Goal: Task Accomplishment & Management: Use online tool/utility

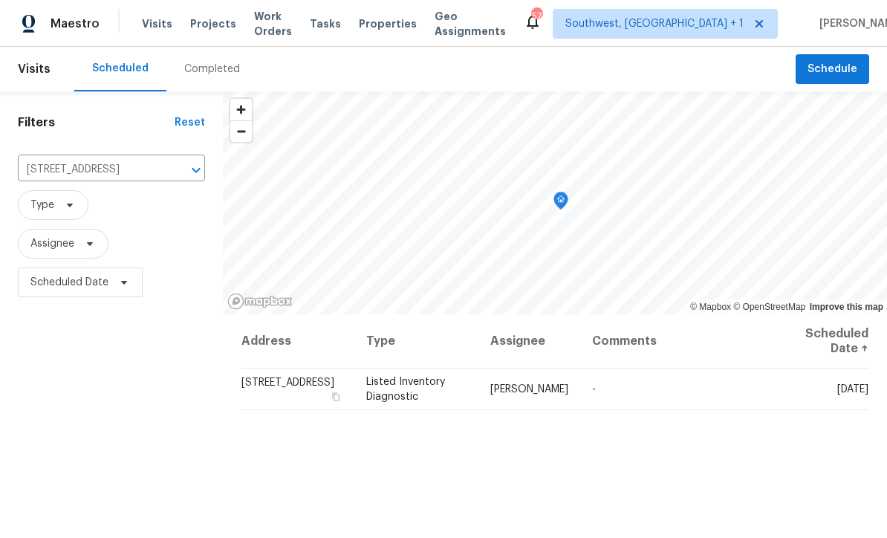
click at [204, 30] on span "Projects" at bounding box center [213, 23] width 46 height 15
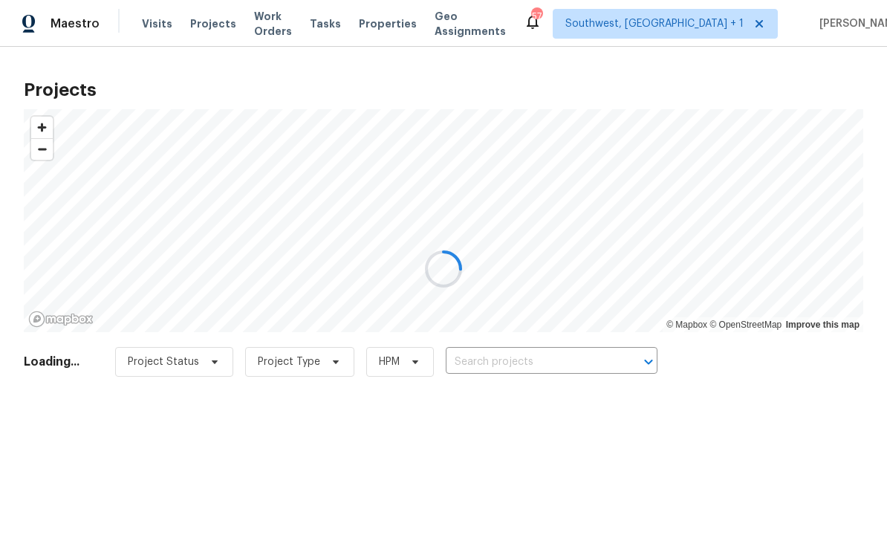
click at [531, 361] on div at bounding box center [443, 269] width 887 height 538
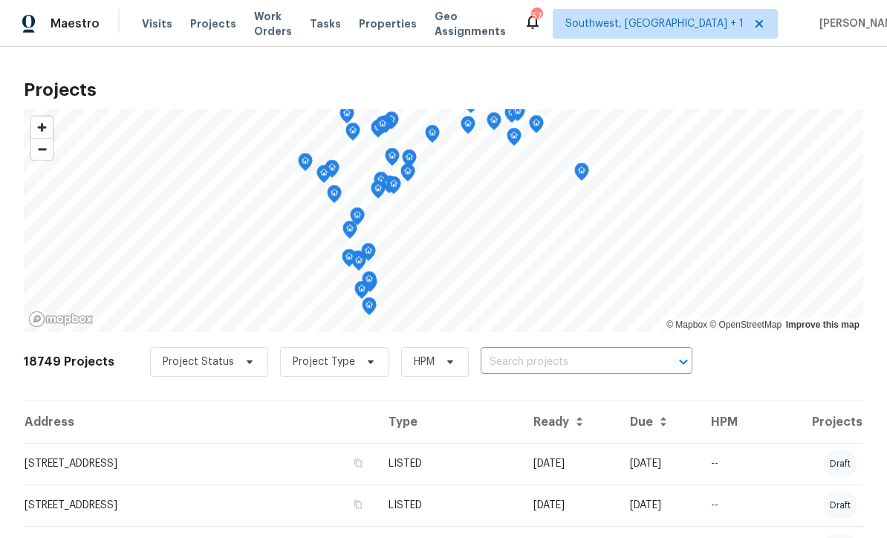
click at [537, 367] on input "text" at bounding box center [566, 362] width 170 height 23
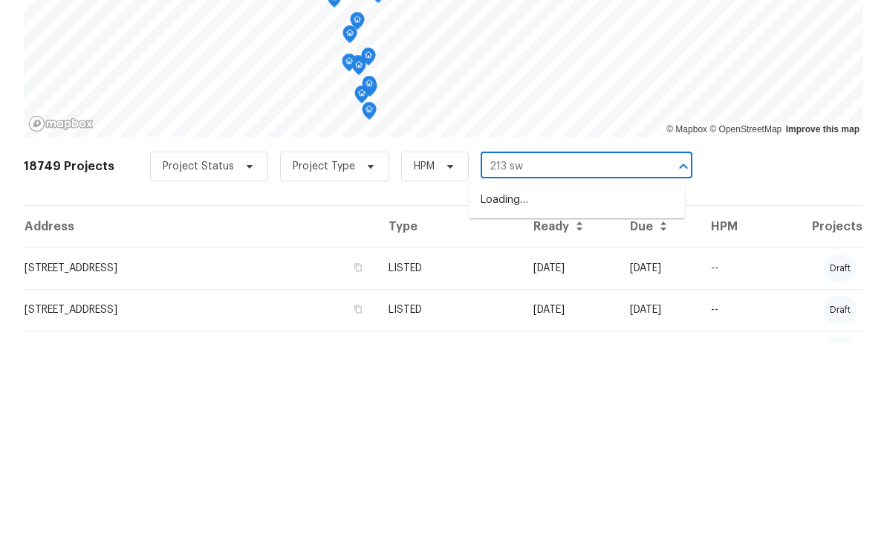
type input "213 sw"
click at [601, 383] on li "[STREET_ADDRESS]" at bounding box center [577, 395] width 216 height 25
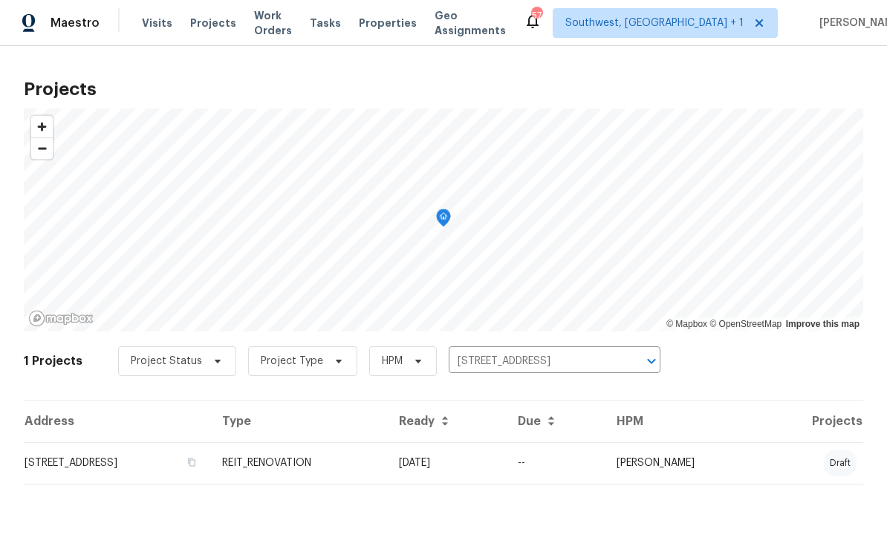
click at [387, 473] on td "REIT_RENOVATION" at bounding box center [298, 464] width 177 height 42
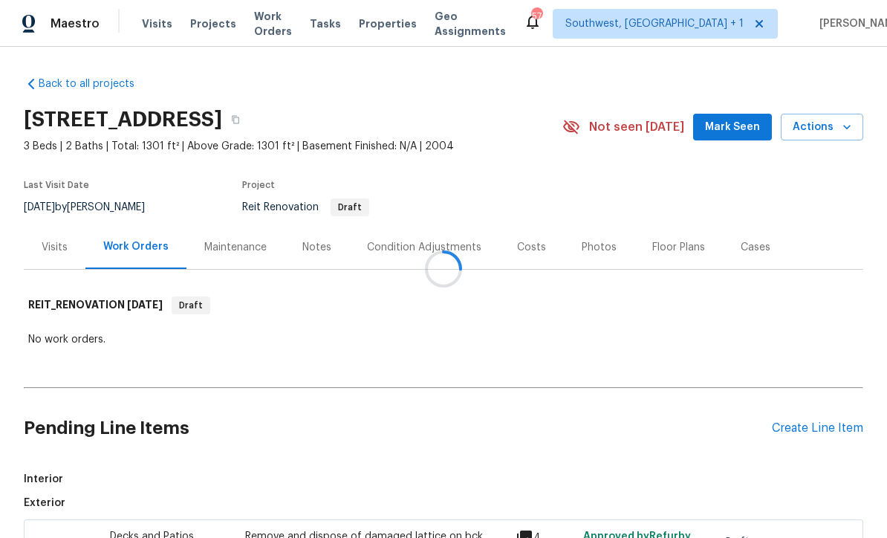
scroll to position [49, 0]
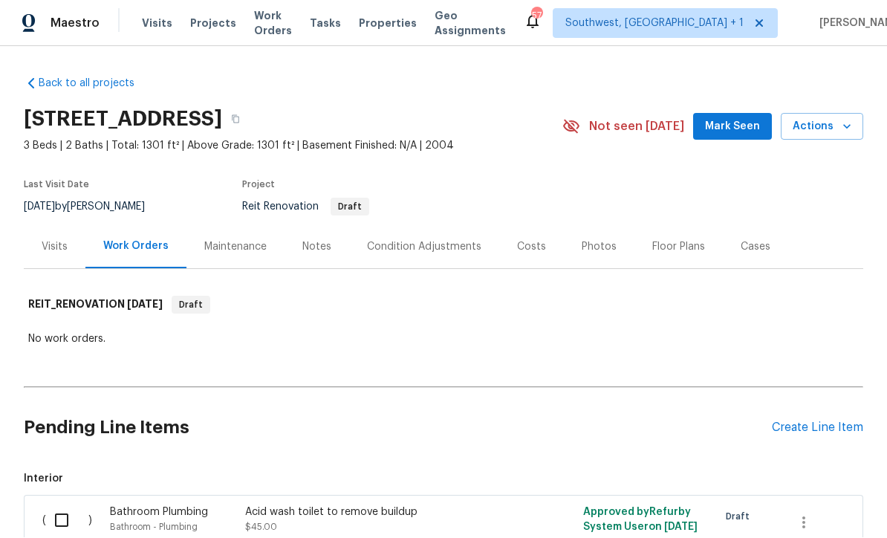
click at [61, 505] on input "checkbox" at bounding box center [67, 520] width 42 height 31
checkbox input "true"
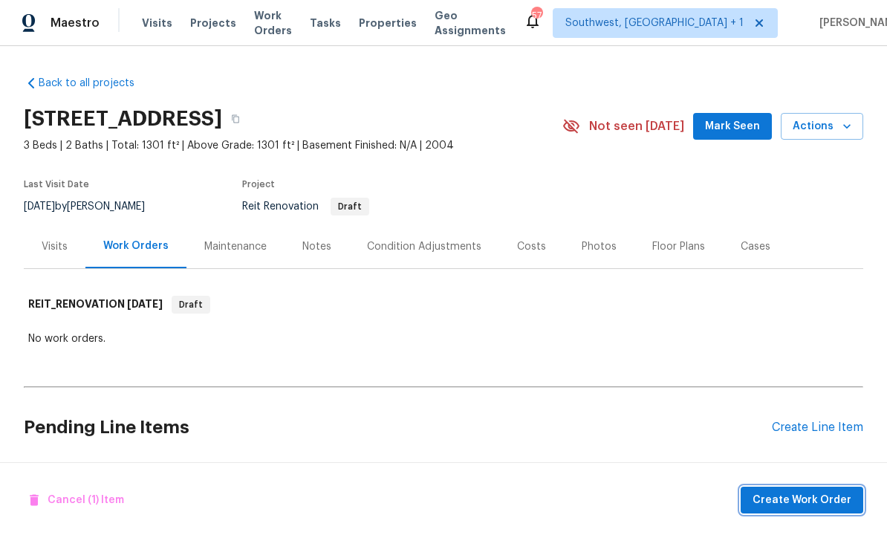
click at [803, 500] on span "Create Work Order" at bounding box center [802, 501] width 99 height 19
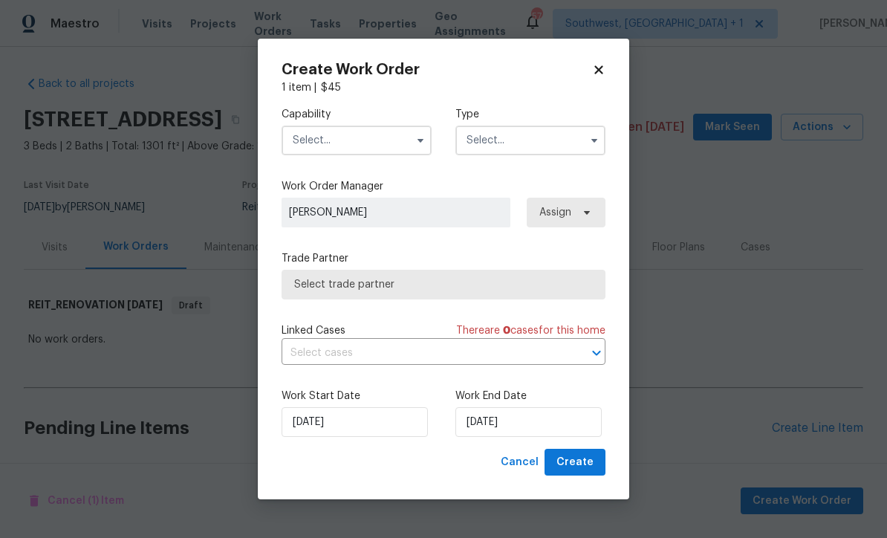
click at [355, 143] on input "text" at bounding box center [357, 141] width 150 height 30
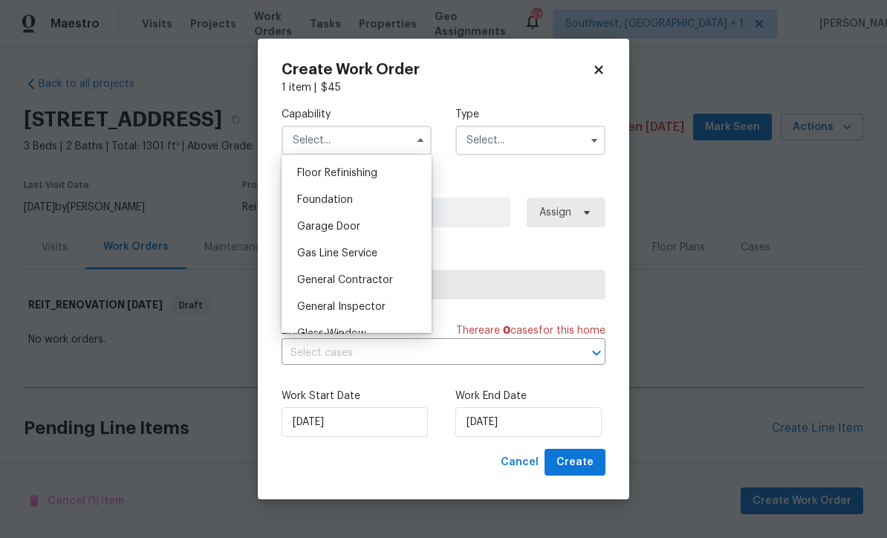
scroll to position [604, 0]
click at [396, 274] on div "General Contractor" at bounding box center [356, 278] width 143 height 27
type input "General Contractor"
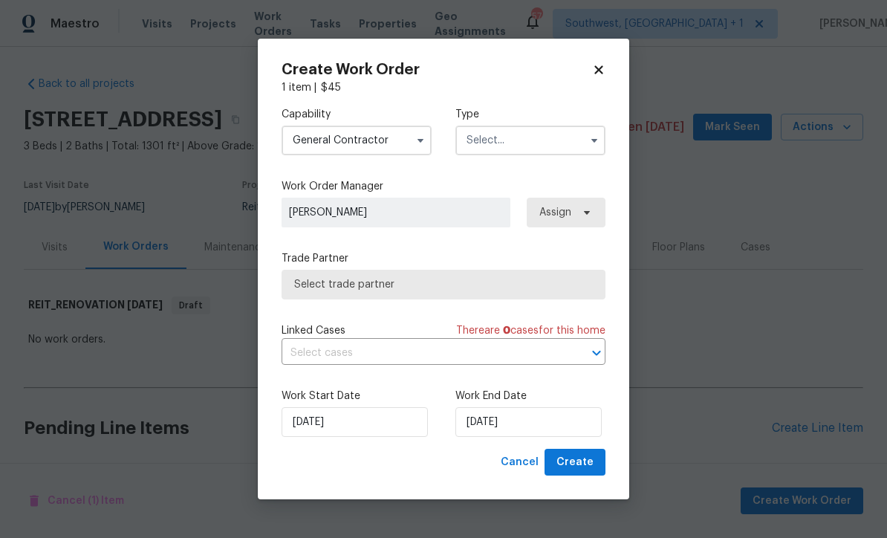
click at [520, 133] on input "text" at bounding box center [531, 141] width 150 height 30
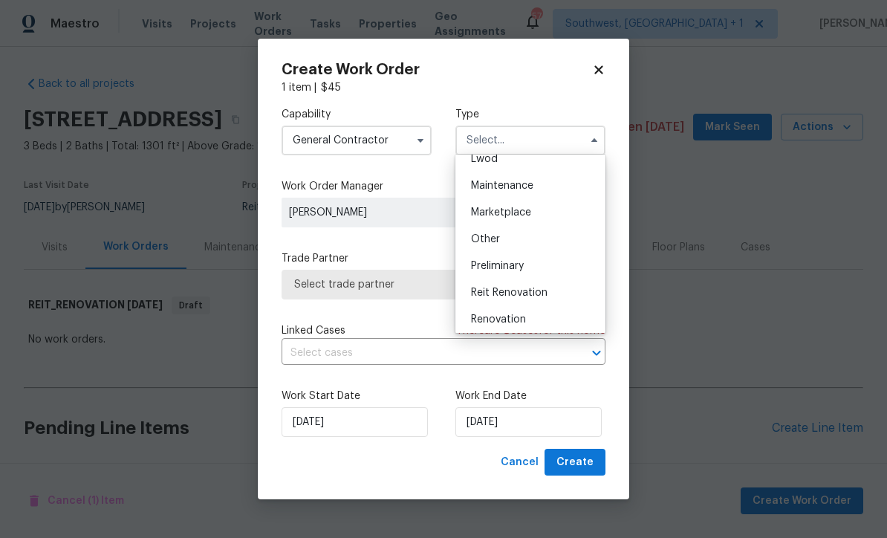
scroll to position [225, 0]
click at [549, 291] on div "Reit Renovation" at bounding box center [530, 294] width 143 height 27
type input "Reit Renovation"
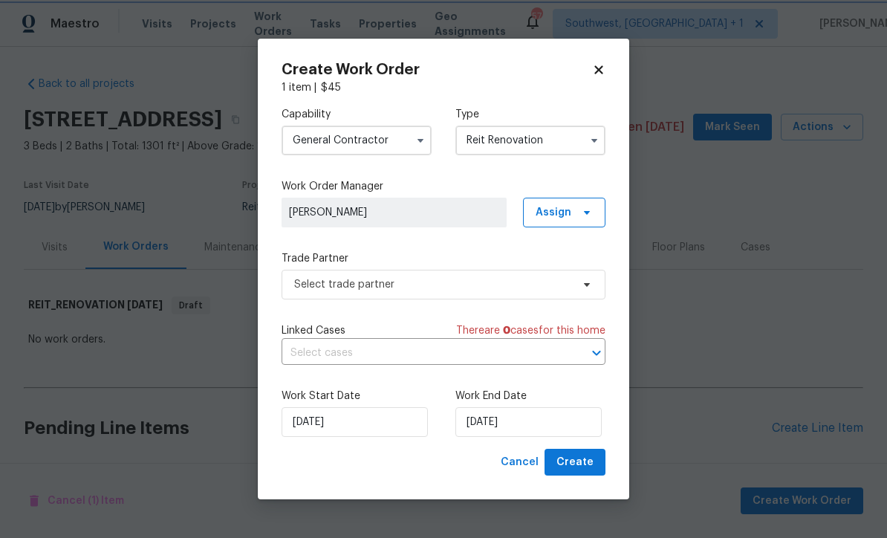
scroll to position [0, 0]
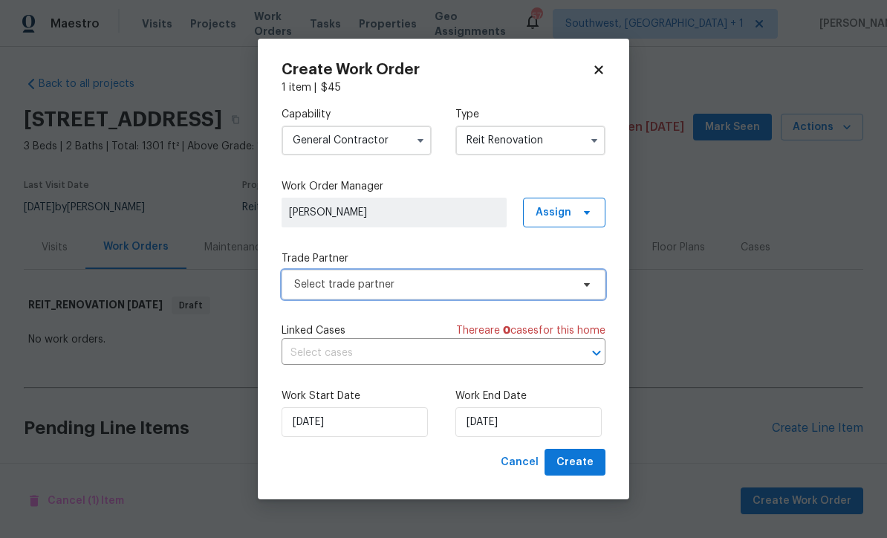
click at [438, 293] on span "Select trade partner" at bounding box center [444, 285] width 324 height 30
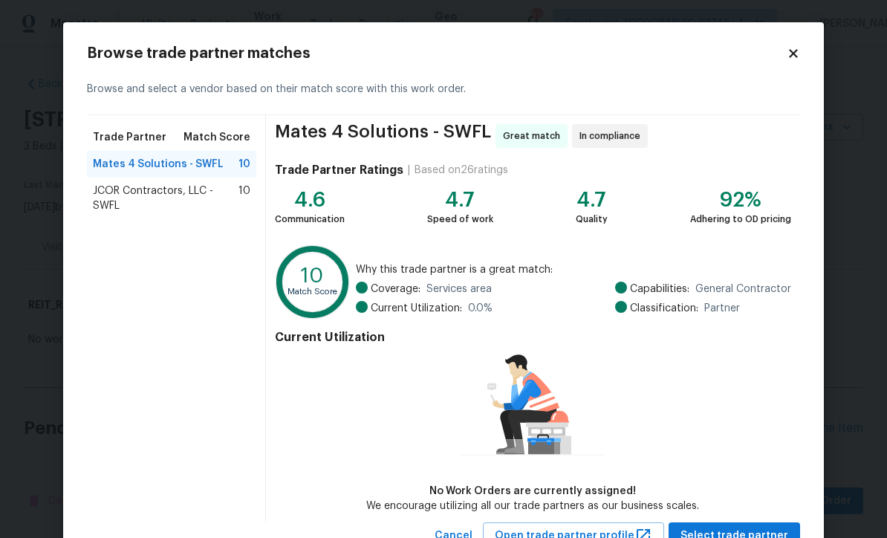
click at [799, 52] on icon at bounding box center [793, 53] width 13 height 13
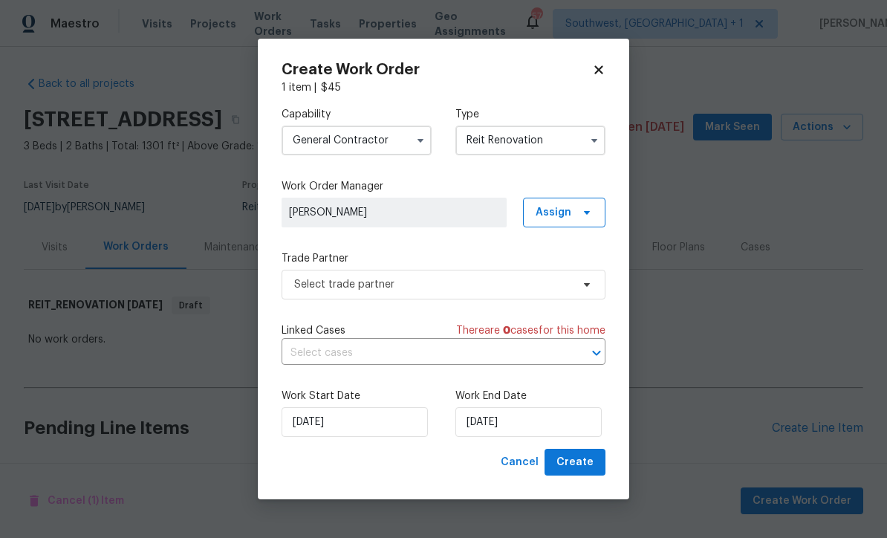
click at [604, 64] on icon at bounding box center [598, 69] width 13 height 13
checkbox input "false"
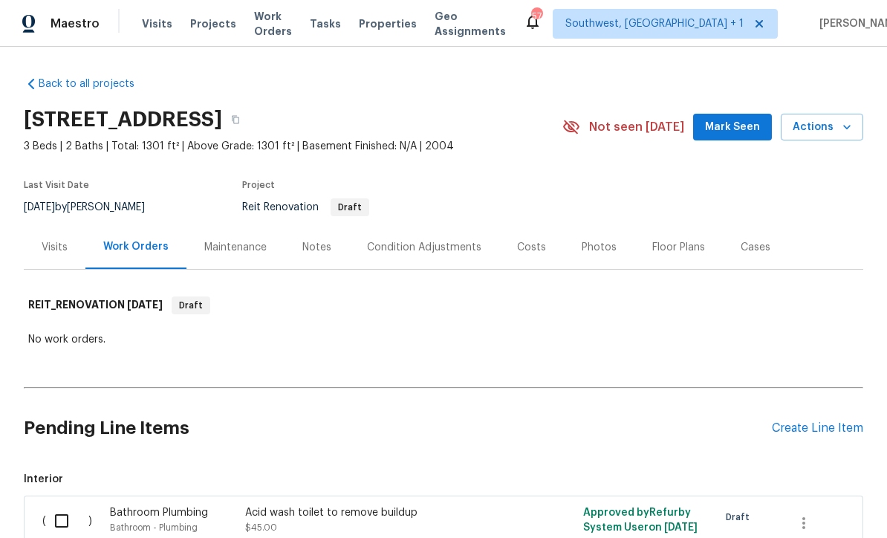
click at [158, 30] on span "Visits" at bounding box center [157, 23] width 30 height 15
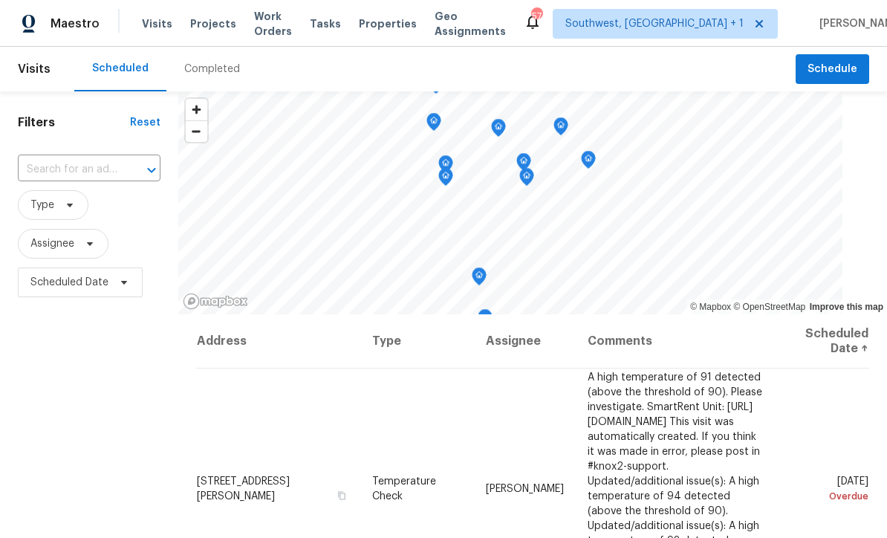
click at [86, 178] on input "text" at bounding box center [68, 169] width 101 height 23
type input "507 da"
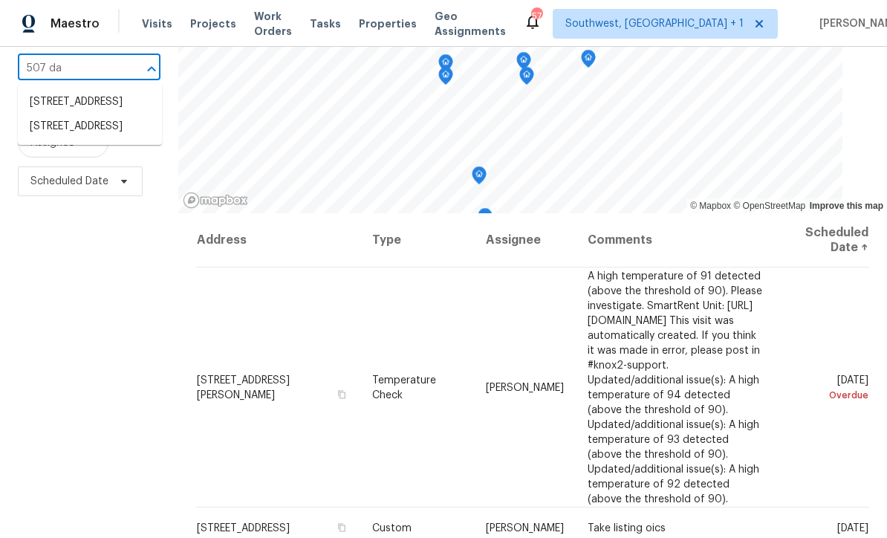
scroll to position [101, 0]
click at [97, 140] on li "[STREET_ADDRESS]" at bounding box center [90, 127] width 144 height 25
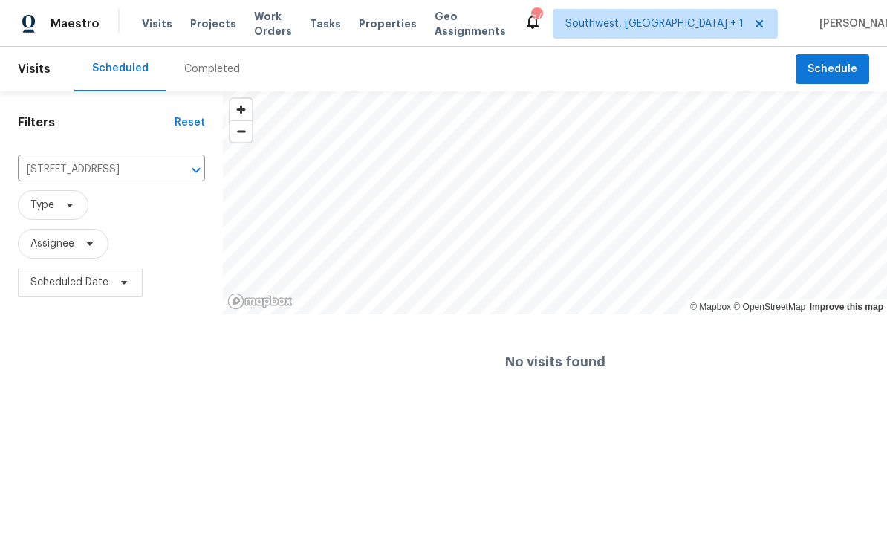
click at [206, 74] on div "Completed" at bounding box center [212, 69] width 56 height 15
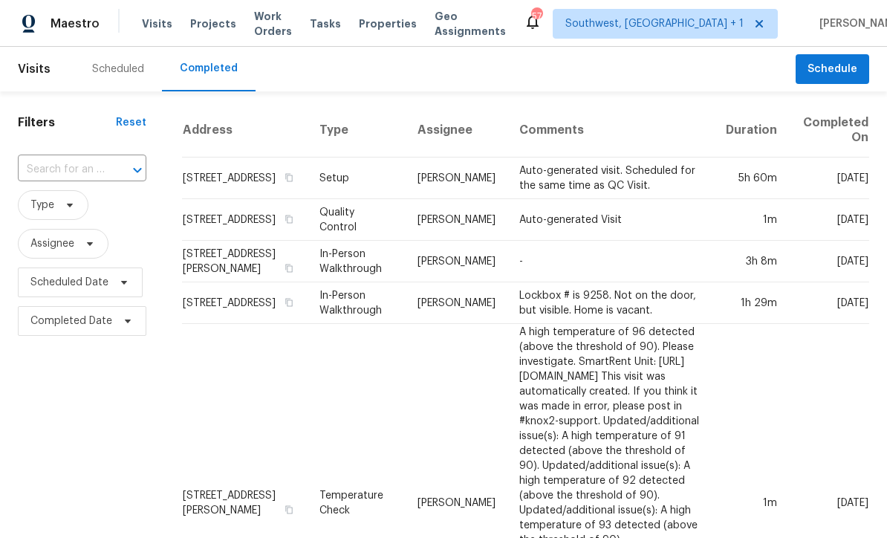
click at [120, 166] on div at bounding box center [127, 170] width 39 height 21
type input "507 day"
click at [78, 205] on li "[STREET_ADDRESS]" at bounding box center [81, 204] width 126 height 25
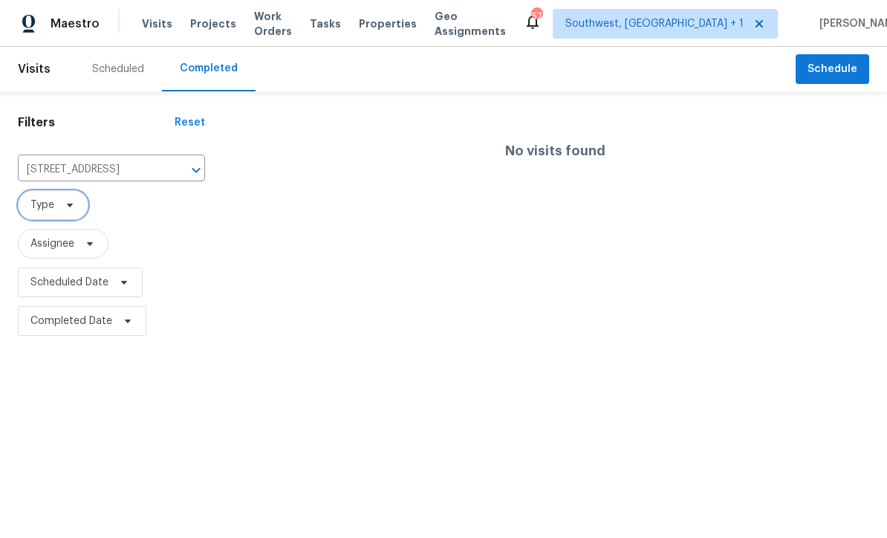
click at [65, 207] on icon at bounding box center [70, 205] width 12 height 12
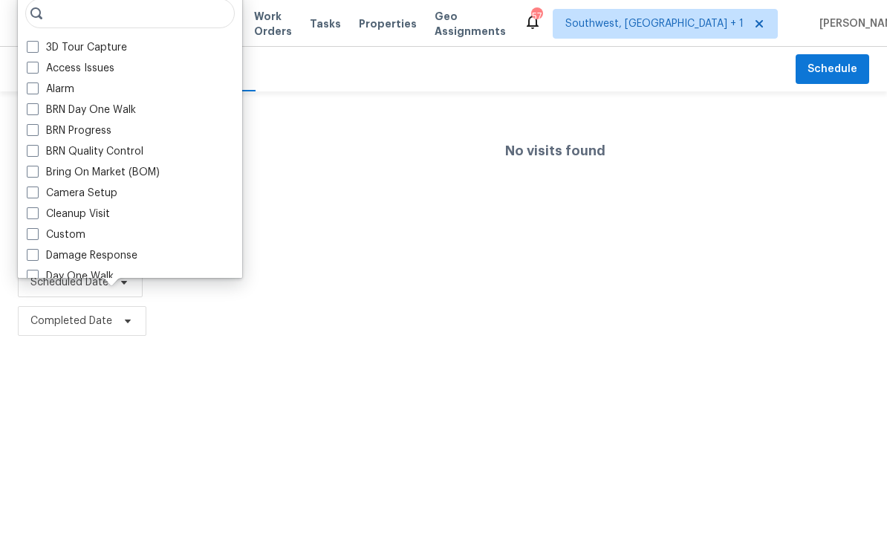
click at [556, 295] on div "No visits found" at bounding box center [555, 221] width 664 height 237
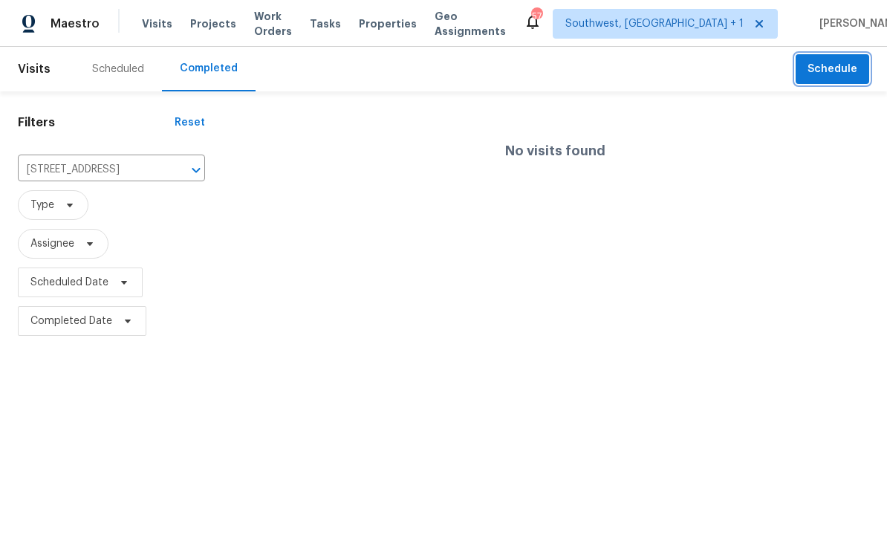
click at [826, 73] on span "Schedule" at bounding box center [833, 69] width 50 height 19
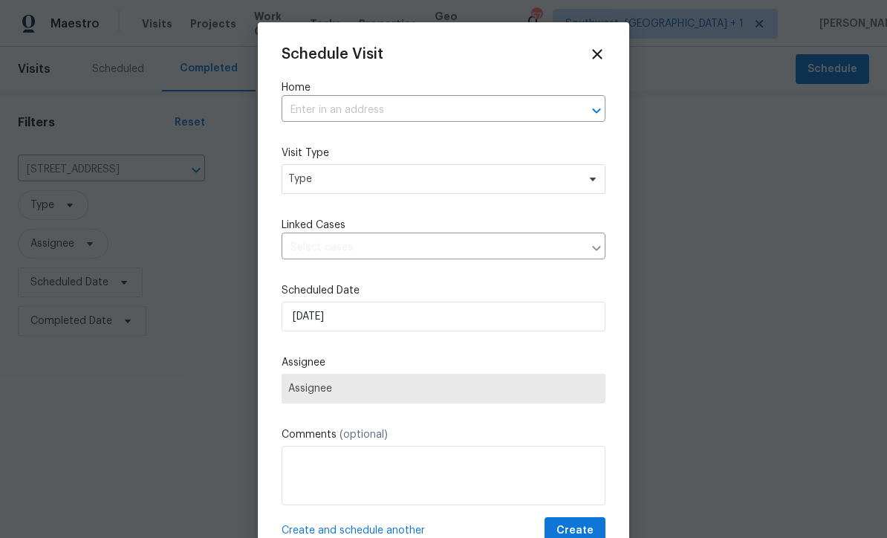
click at [349, 111] on input "text" at bounding box center [423, 110] width 282 height 23
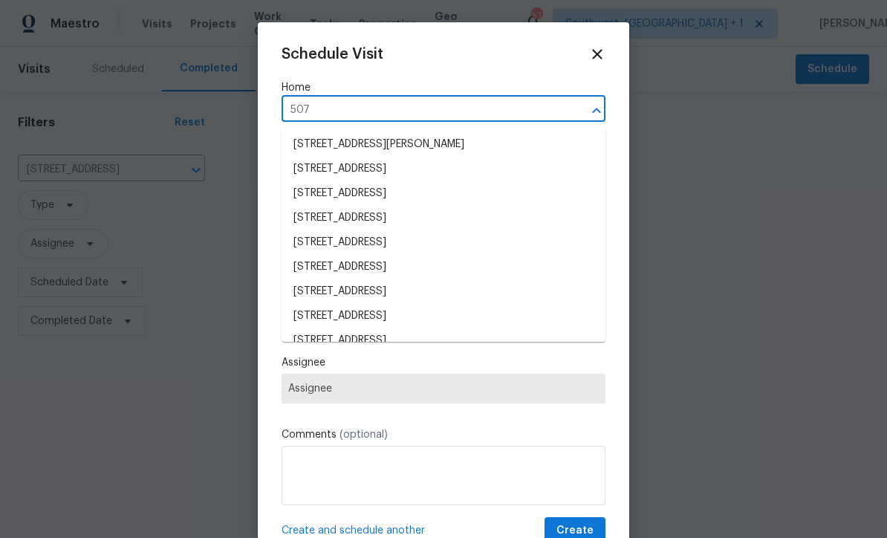
type input "507 d"
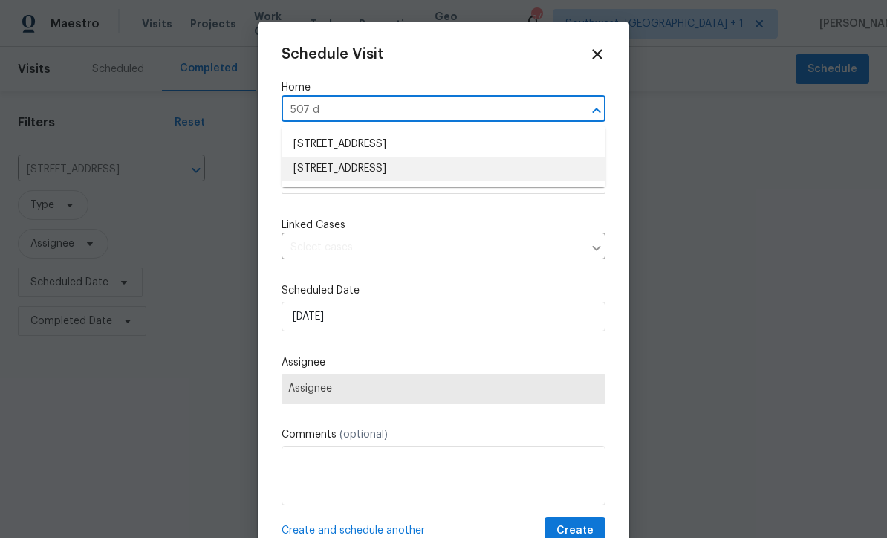
click at [400, 172] on li "[STREET_ADDRESS]" at bounding box center [444, 169] width 324 height 25
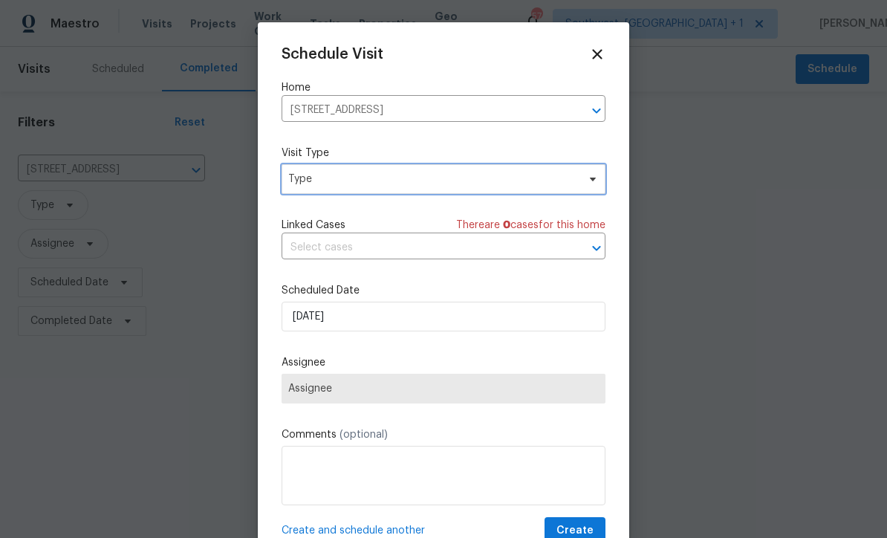
click at [434, 183] on span "Type" at bounding box center [432, 179] width 289 height 15
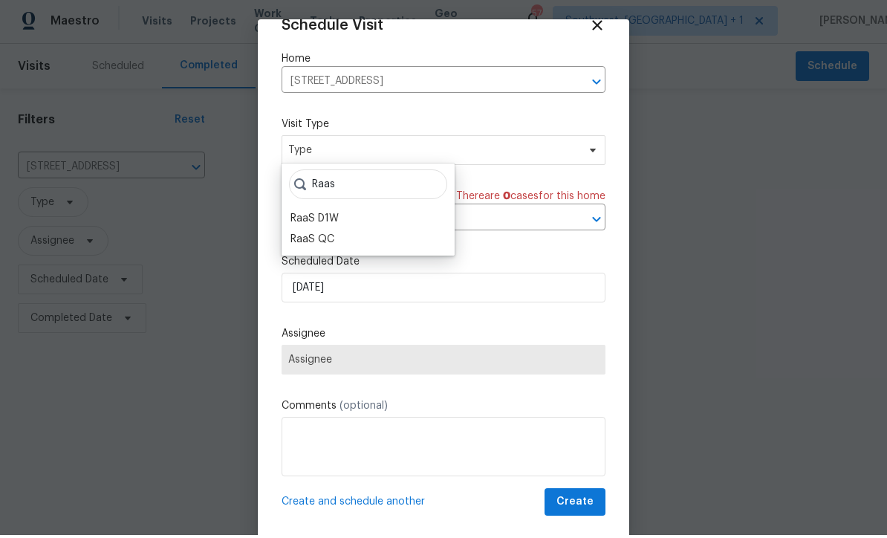
scroll to position [29, 0]
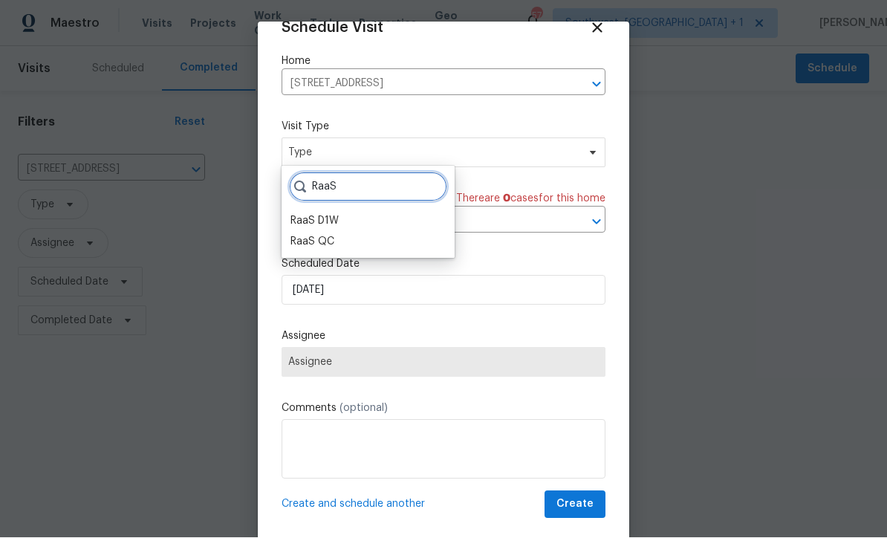
type input "RaaS"
click at [329, 219] on div "RaaS D1W" at bounding box center [315, 221] width 48 height 15
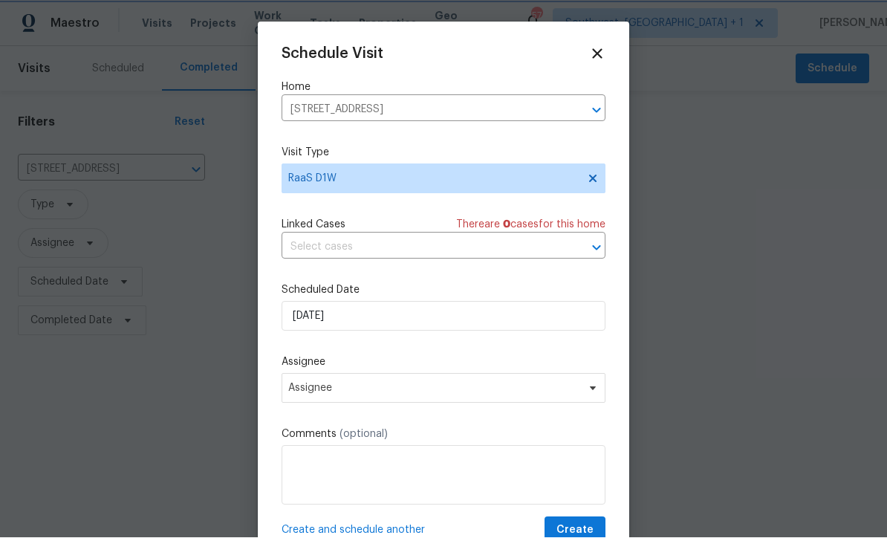
scroll to position [0, 0]
click at [603, 51] on icon at bounding box center [597, 54] width 16 height 16
